Goal: Find specific page/section: Find specific page/section

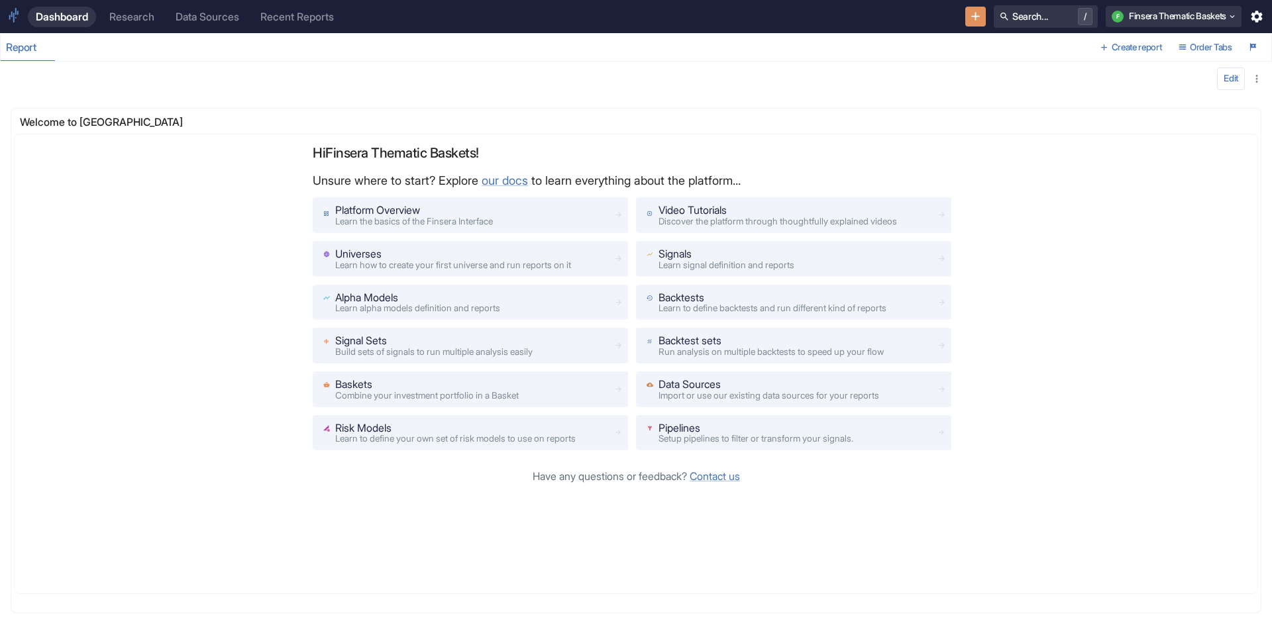
click at [119, 7] on link "Research" at bounding box center [131, 17] width 61 height 21
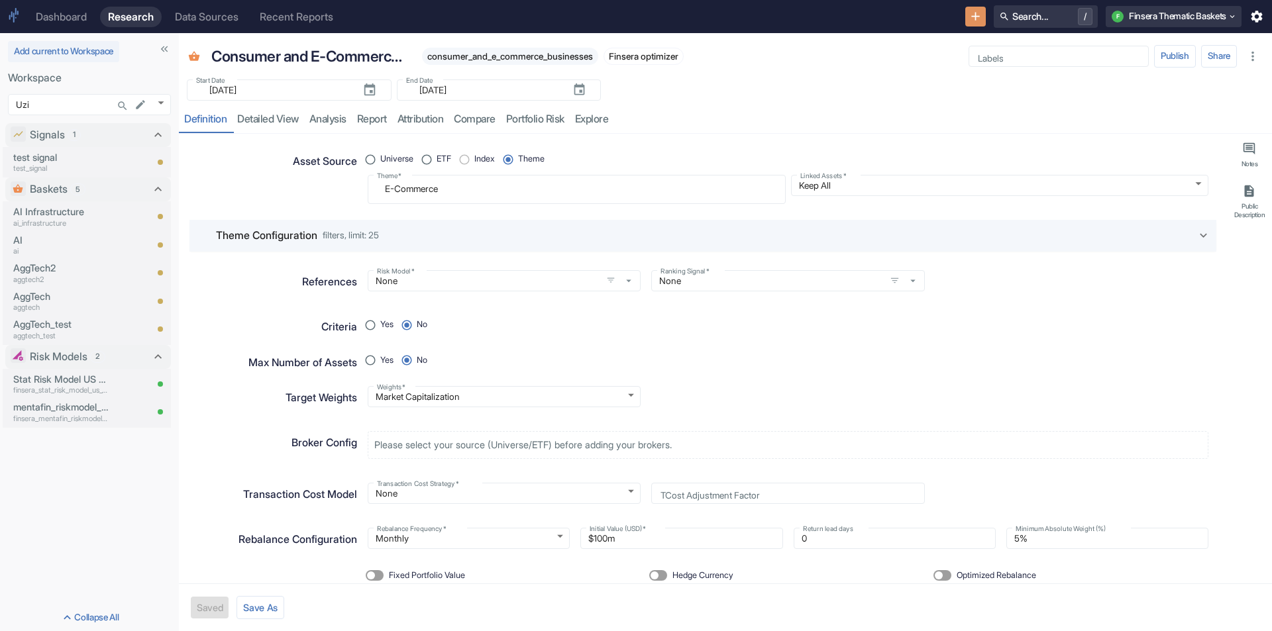
type textarea "x"
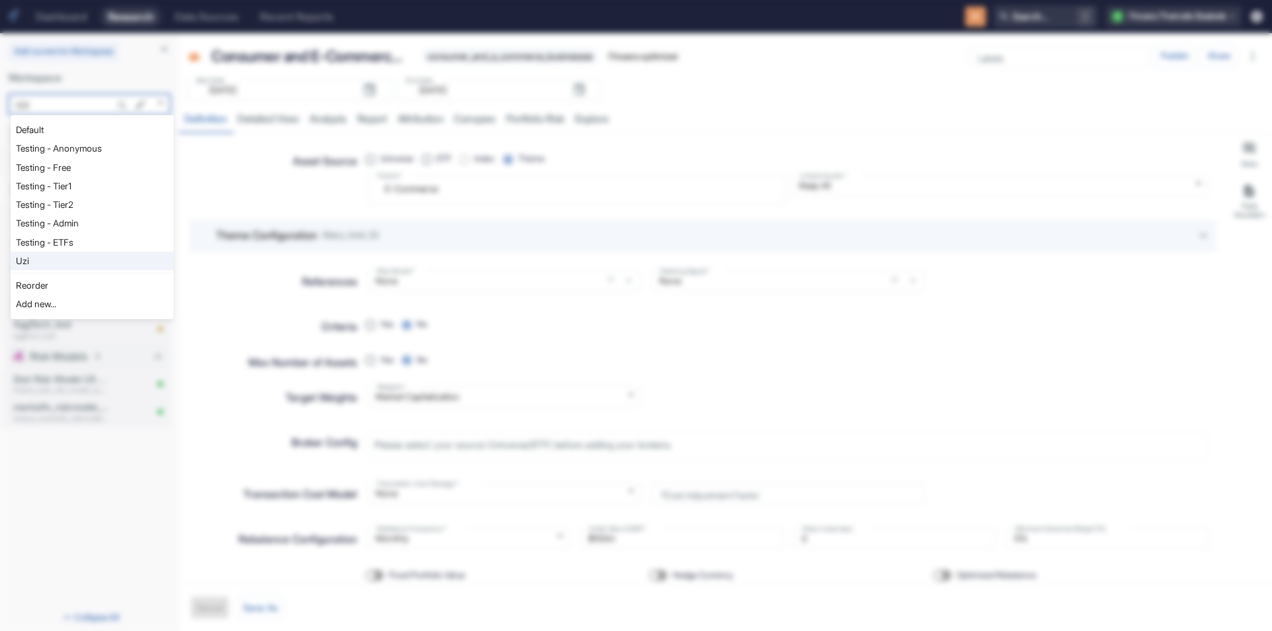
click at [157, 104] on body "Dashboard Research Data Sources Recent Reports Search... / F Finsera Thematic B…" at bounding box center [636, 315] width 1272 height 631
click at [78, 155] on li "Testing - Anonymous" at bounding box center [92, 148] width 163 height 19
type input "1126"
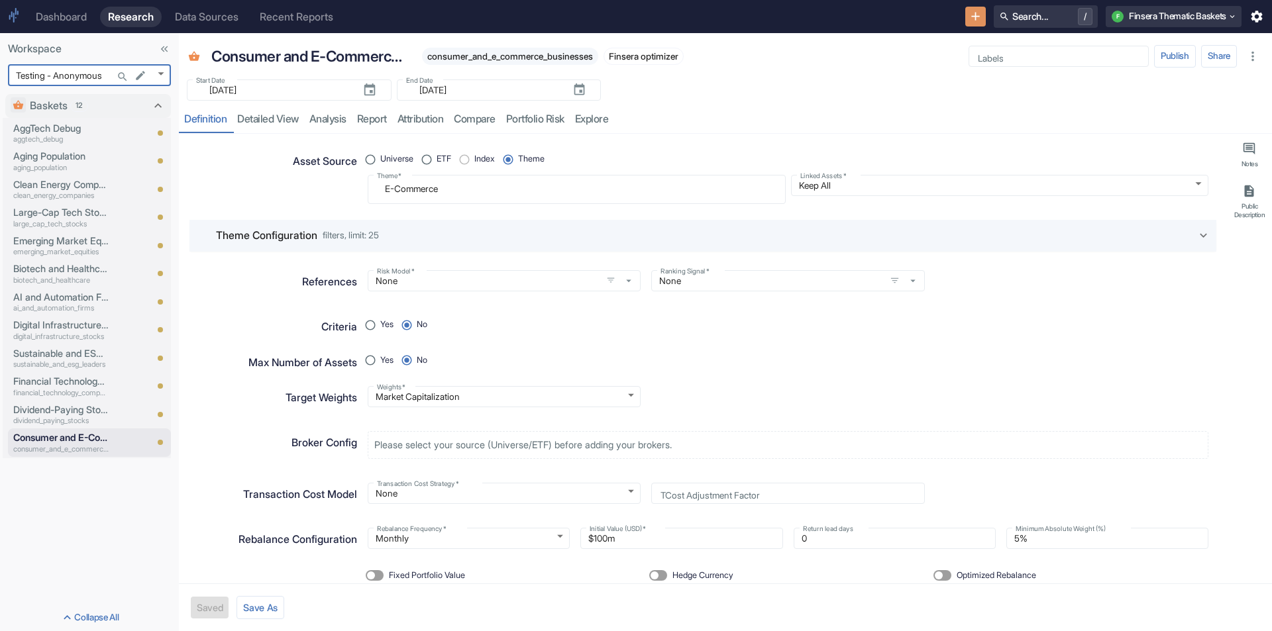
type textarea "x"
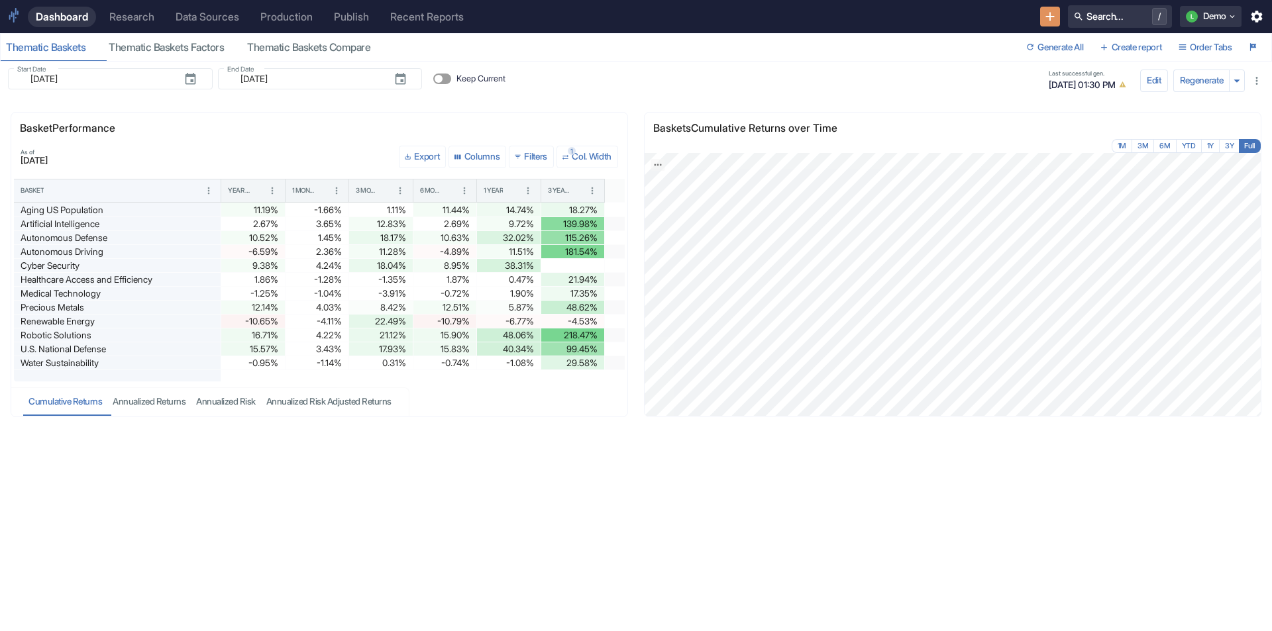
click at [116, 22] on div "Research" at bounding box center [131, 17] width 45 height 13
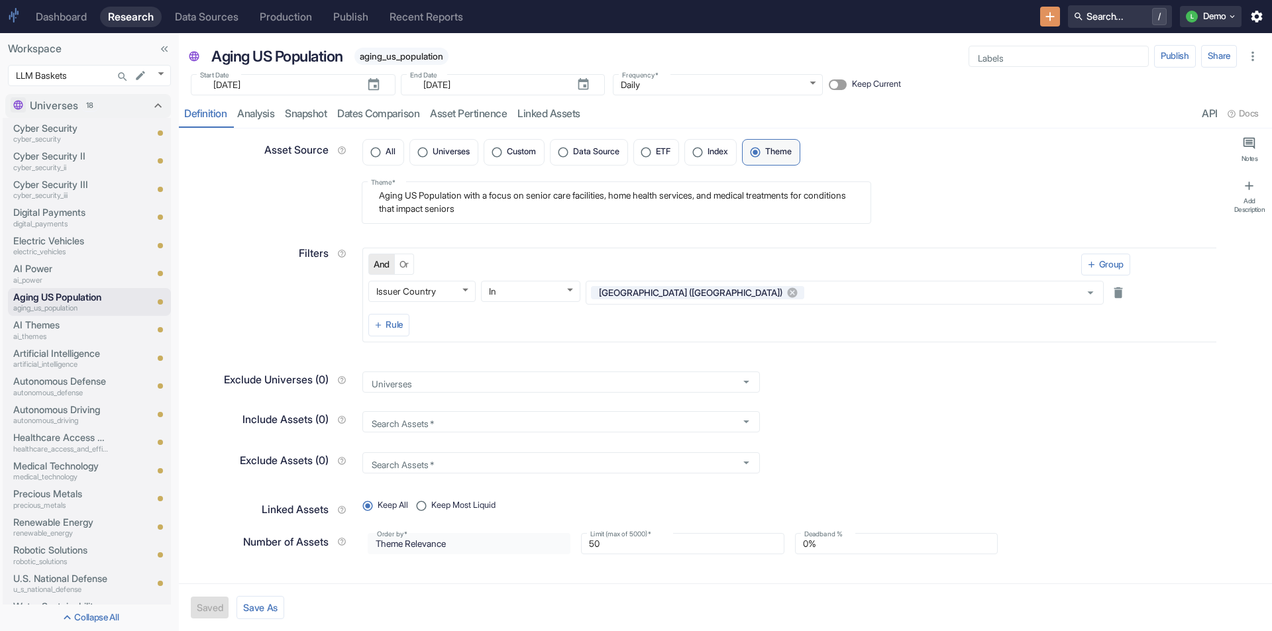
type textarea "x"
click at [203, 19] on div "Data Sources" at bounding box center [207, 17] width 64 height 13
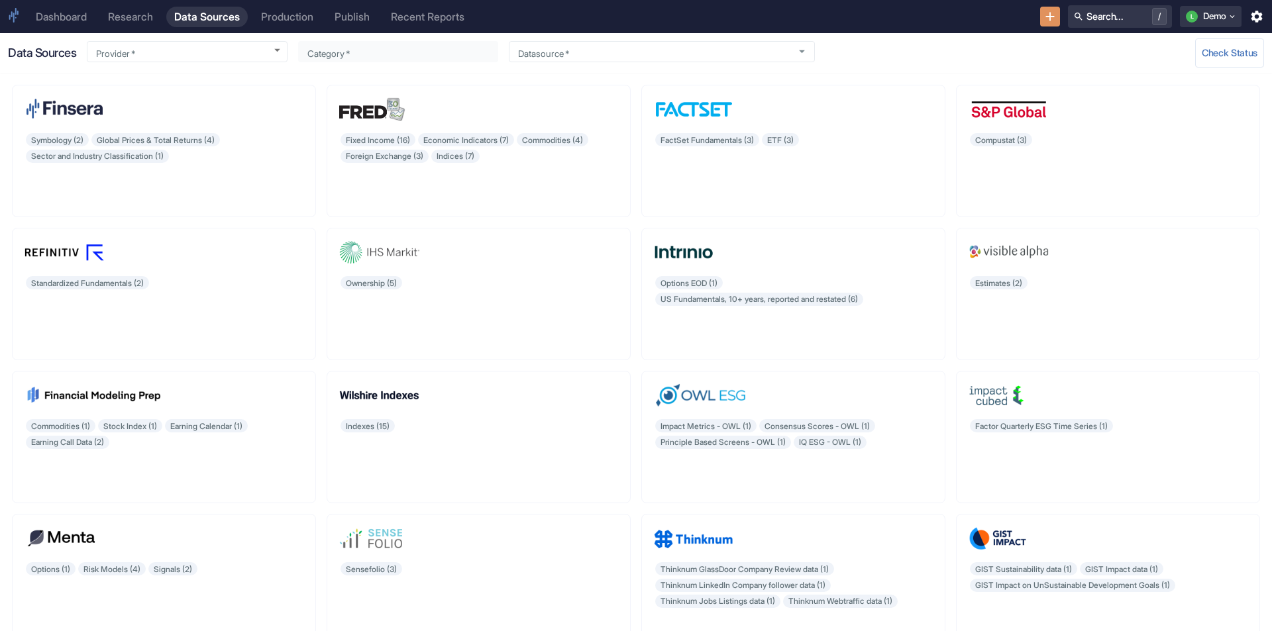
click at [295, 18] on div "Production" at bounding box center [287, 17] width 52 height 13
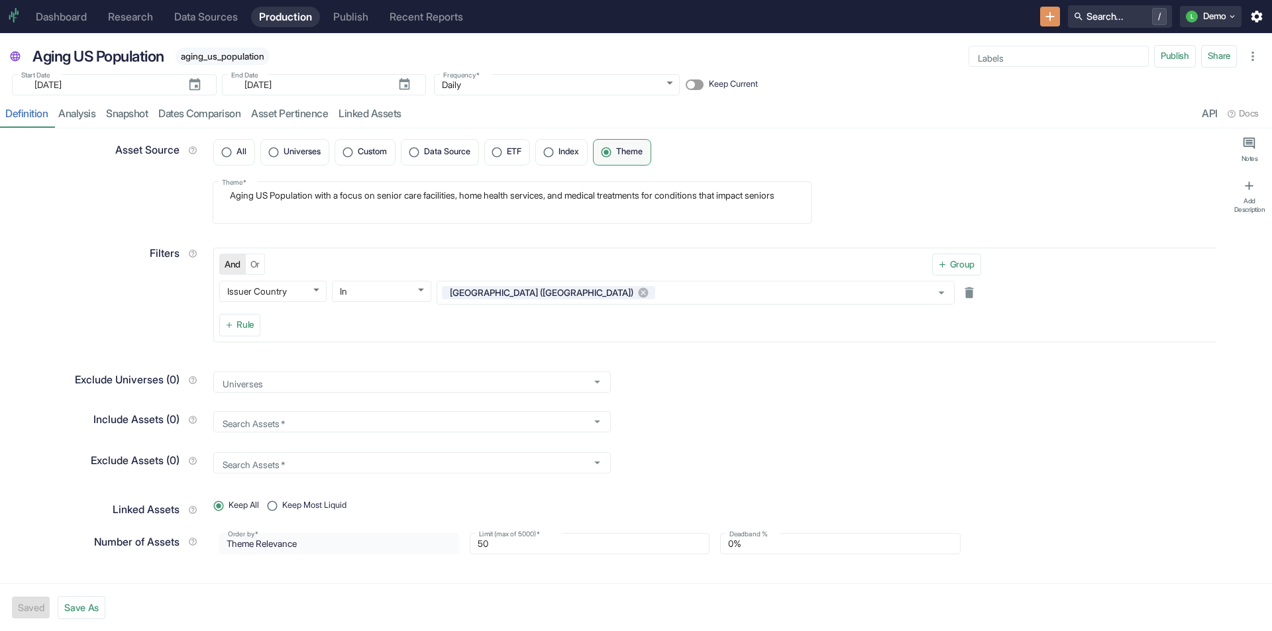
click at [58, 19] on div "Dashboard" at bounding box center [61, 17] width 51 height 13
